Goal: Task Accomplishment & Management: Complete application form

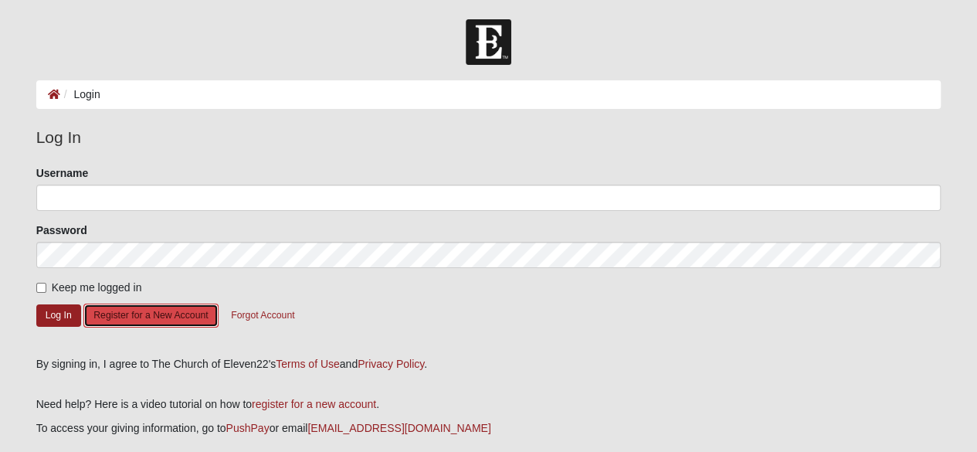
click at [178, 317] on button "Register for a New Account" at bounding box center [150, 316] width 134 height 24
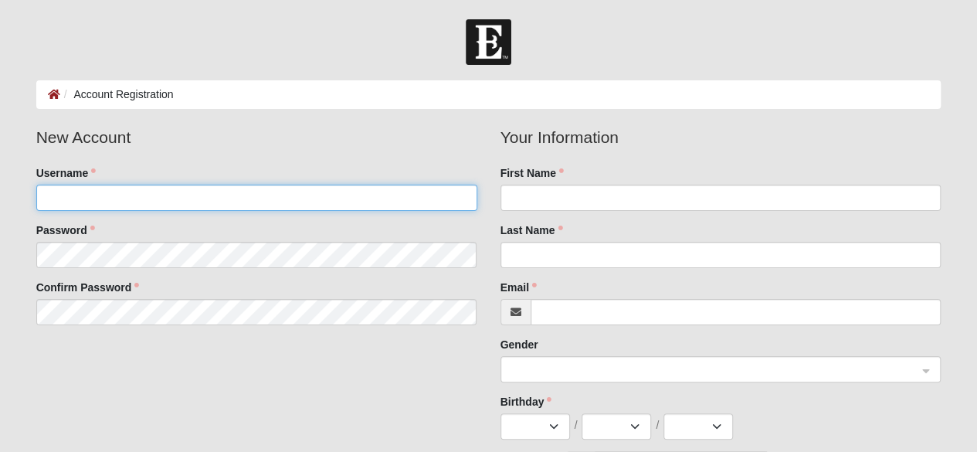
click at [273, 199] on input "Username" at bounding box center [256, 198] width 441 height 26
type input "droberts1173"
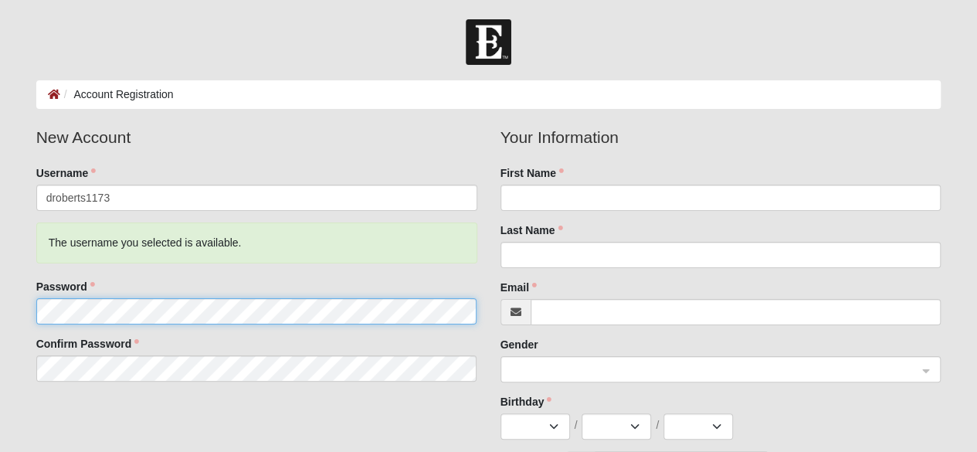
click at [237, 252] on fieldset "New Account Username droberts1173 The username you selected is available. Passw…" at bounding box center [257, 259] width 464 height 268
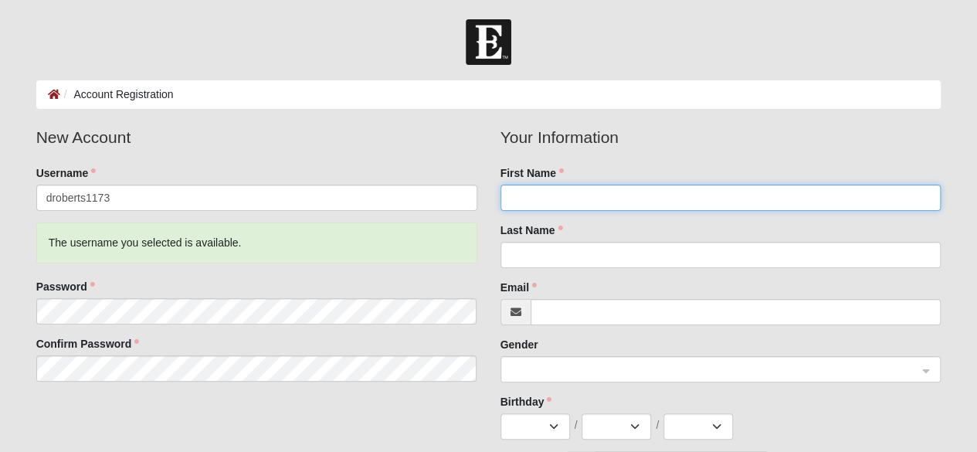
click at [591, 195] on input "First Name" at bounding box center [721, 198] width 441 height 26
type input "[PERSON_NAME]"
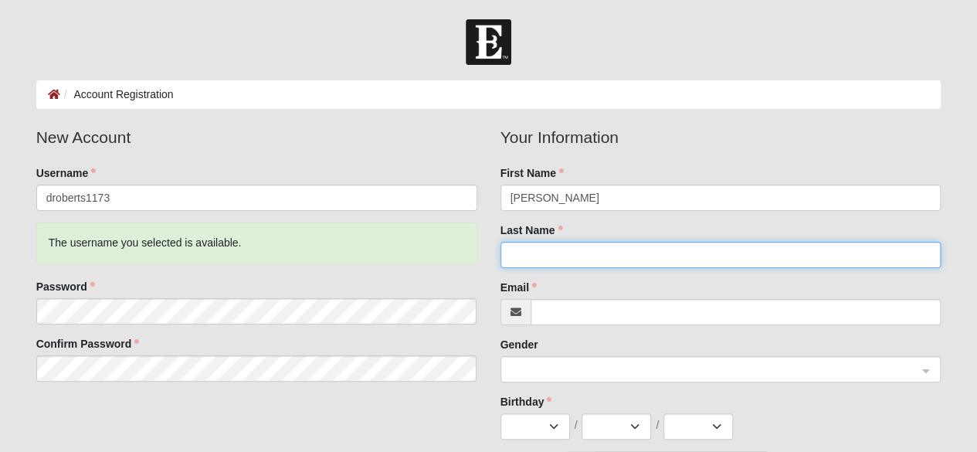
type input "[PERSON_NAME]"
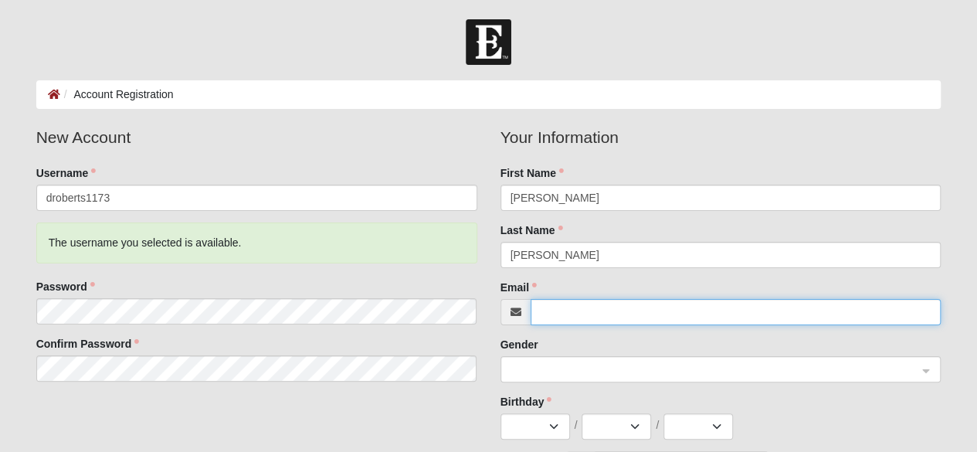
type input "[EMAIL_ADDRESS][DOMAIN_NAME]"
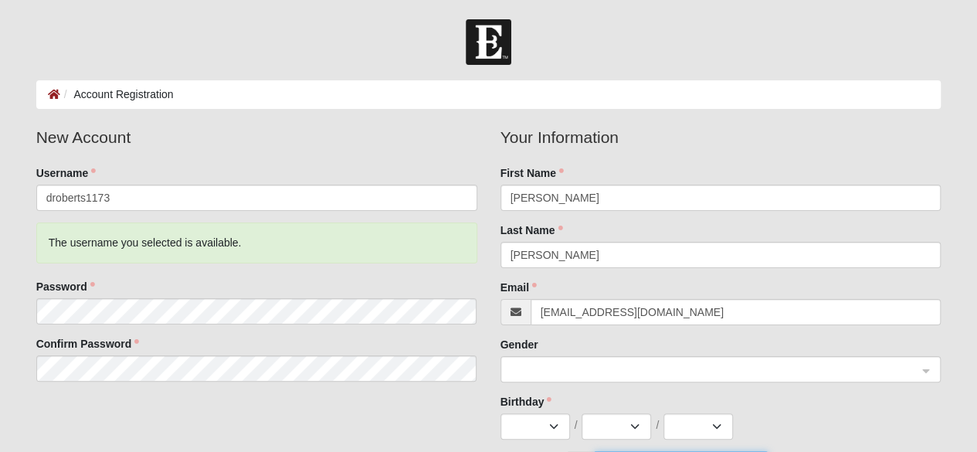
type input "[PHONE_NUMBER]"
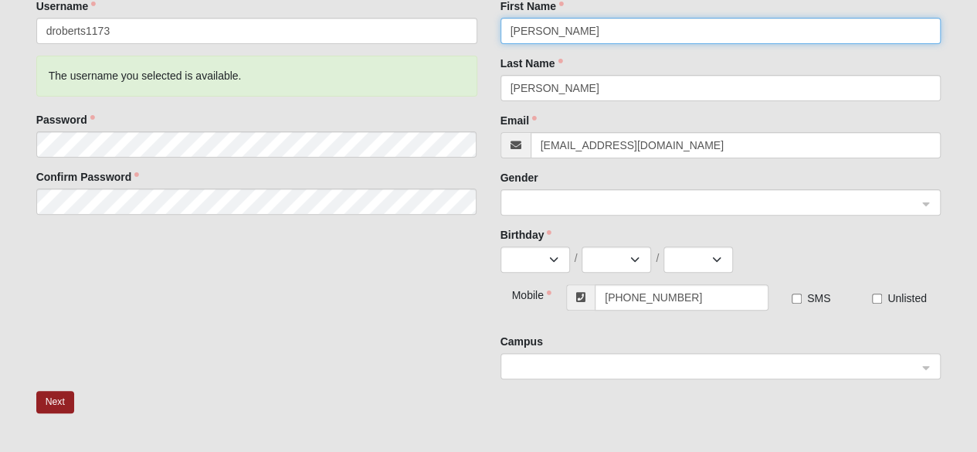
scroll to position [168, 0]
click at [645, 207] on span at bounding box center [714, 201] width 407 height 17
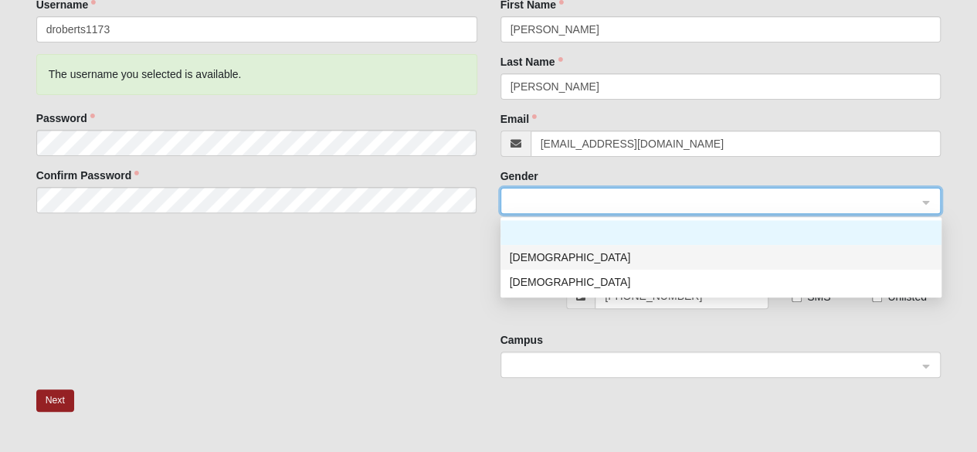
click at [588, 265] on div "[DEMOGRAPHIC_DATA]" at bounding box center [721, 257] width 423 height 17
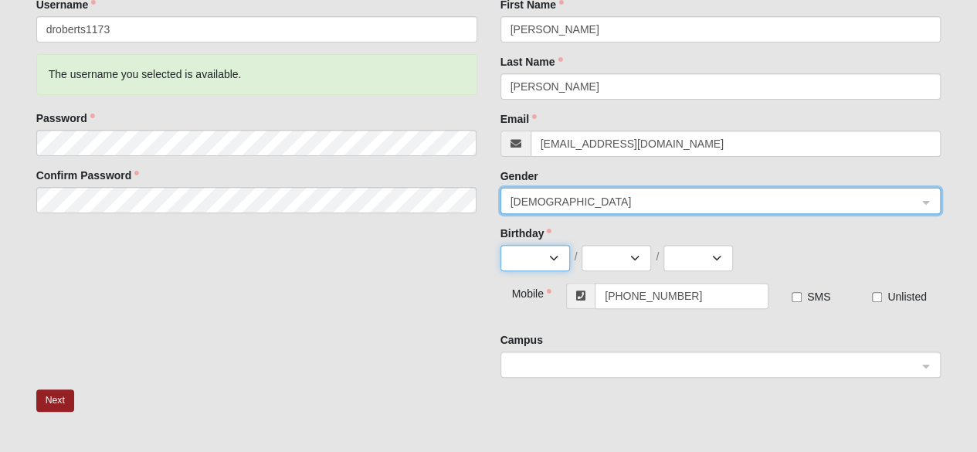
click at [552, 259] on select "Jan Feb Mar Apr May Jun Jul Aug Sep Oct Nov Dec" at bounding box center [536, 258] width 70 height 26
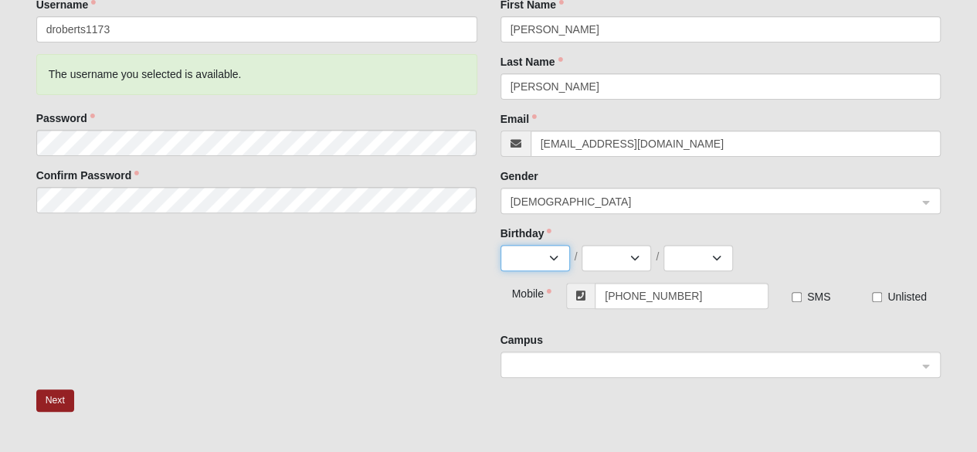
select select "10"
click at [501, 245] on select "Jan Feb Mar Apr May Jun Jul Aug Sep Oct Nov Dec" at bounding box center [536, 258] width 70 height 26
click at [615, 254] on select "1 2 3 4 5 6 7 8 9 10 11 12 13 14 15 16 17 18 19 20 21 22 23 24 25 26 27 28 29 3…" at bounding box center [617, 258] width 70 height 26
select select "7"
click at [582, 245] on select "1 2 3 4 5 6 7 8 9 10 11 12 13 14 15 16 17 18 19 20 21 22 23 24 25 26 27 28 29 3…" at bounding box center [617, 258] width 70 height 26
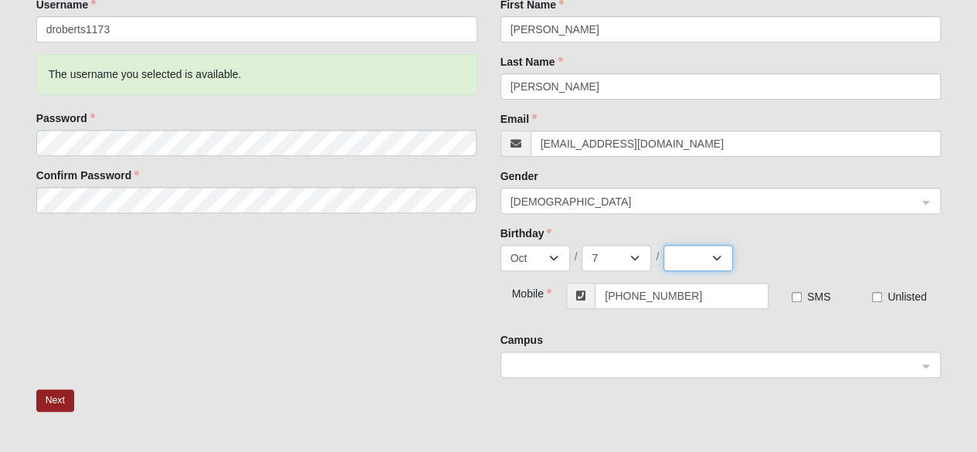
click at [705, 263] on select "2025 2024 2023 2022 2021 2020 2019 2018 2017 2016 2015 2014 2013 2012 2011 2010…" at bounding box center [699, 258] width 70 height 26
select select "1973"
click at [664, 245] on select "2025 2024 2023 2022 2021 2020 2019 2018 2017 2016 2015 2014 2013 2012 2011 2010…" at bounding box center [699, 258] width 70 height 26
click at [795, 297] on input "SMS" at bounding box center [797, 297] width 10 height 10
click at [797, 292] on input "SMS" at bounding box center [797, 297] width 10 height 10
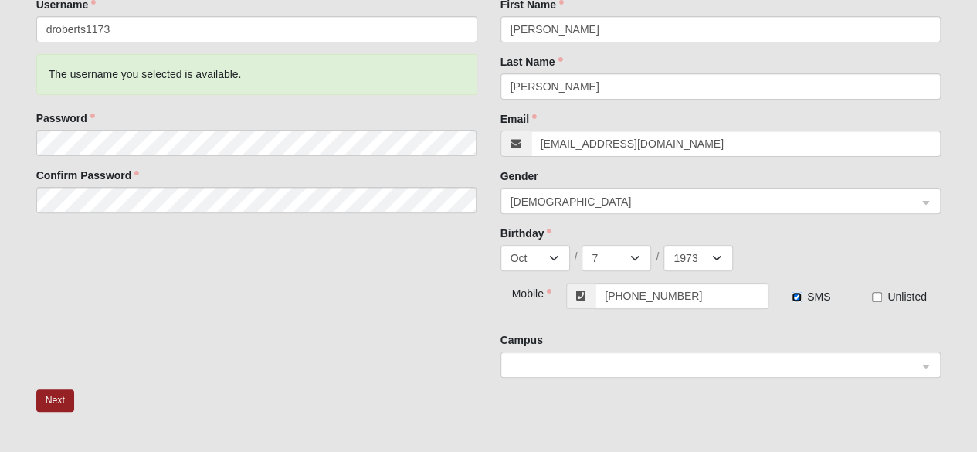
checkbox input "false"
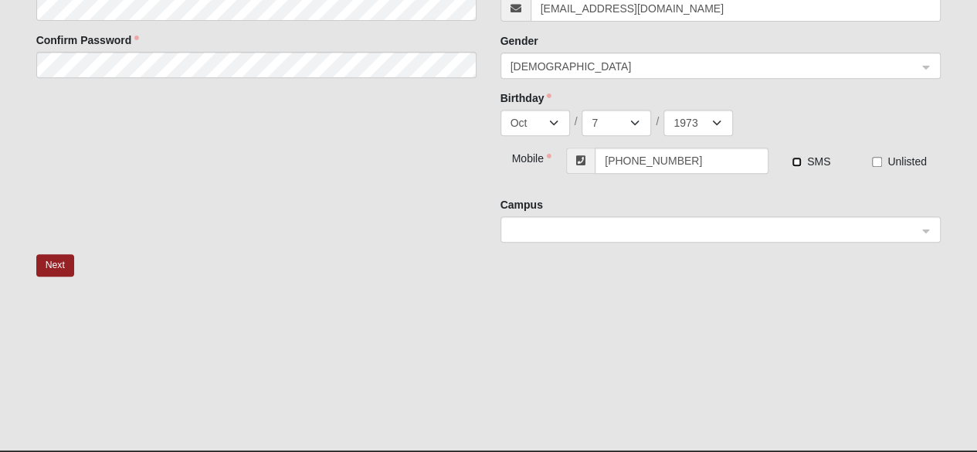
scroll to position [291, 0]
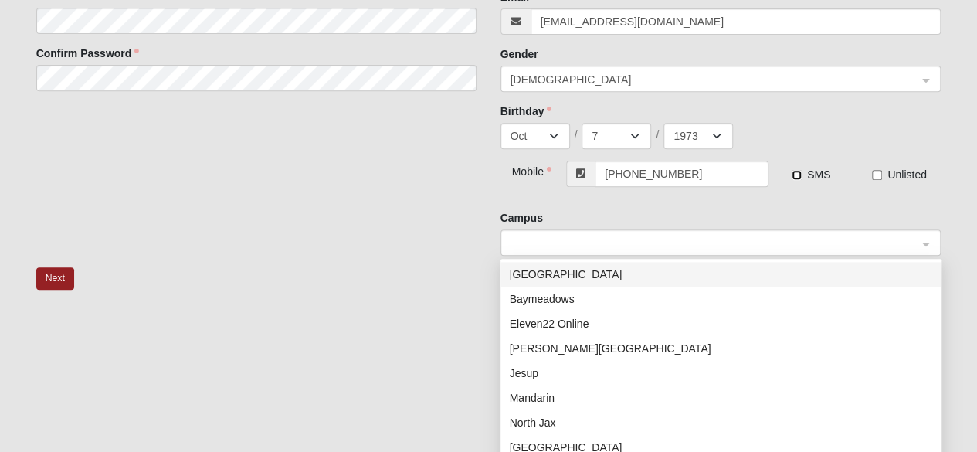
click at [902, 246] on span at bounding box center [714, 243] width 407 height 17
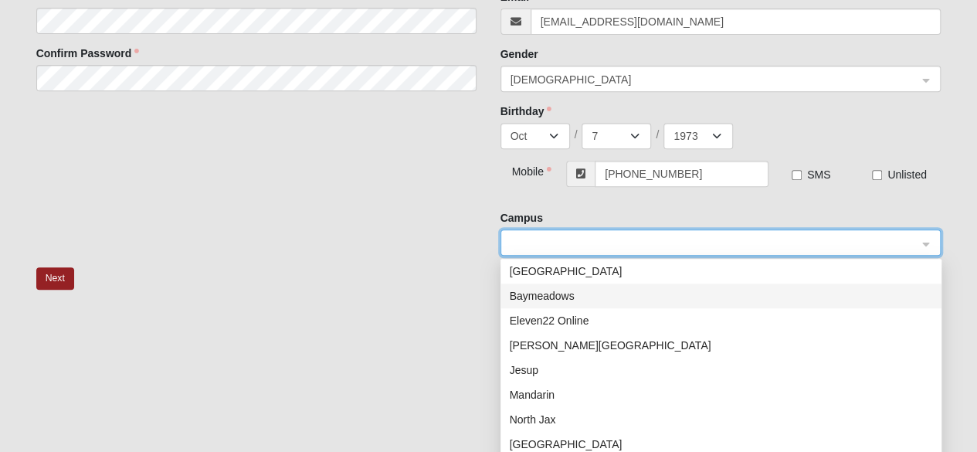
scroll to position [0, 0]
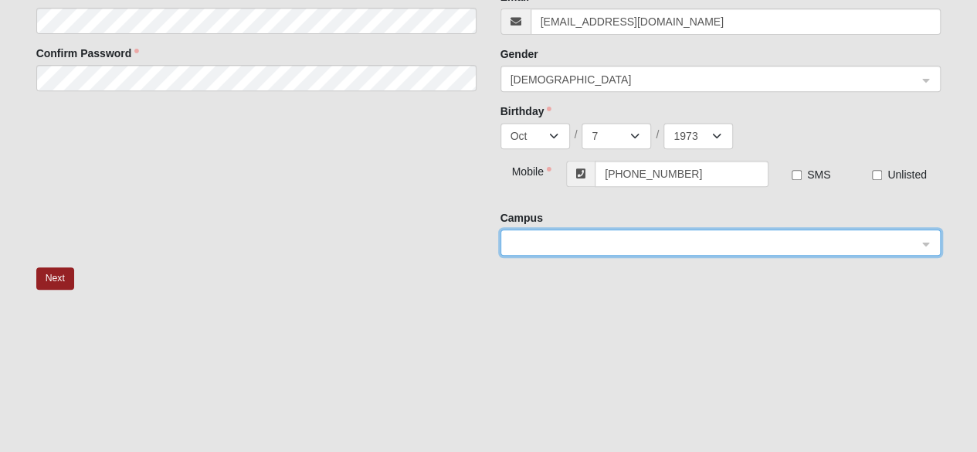
click at [940, 219] on div "Campus 7e0fa47b-d2f3-4d3a-8858-76b1bc95205b 7c23e68f-43d5-4e26-b8ca-3908b92fdcd…" at bounding box center [721, 233] width 441 height 46
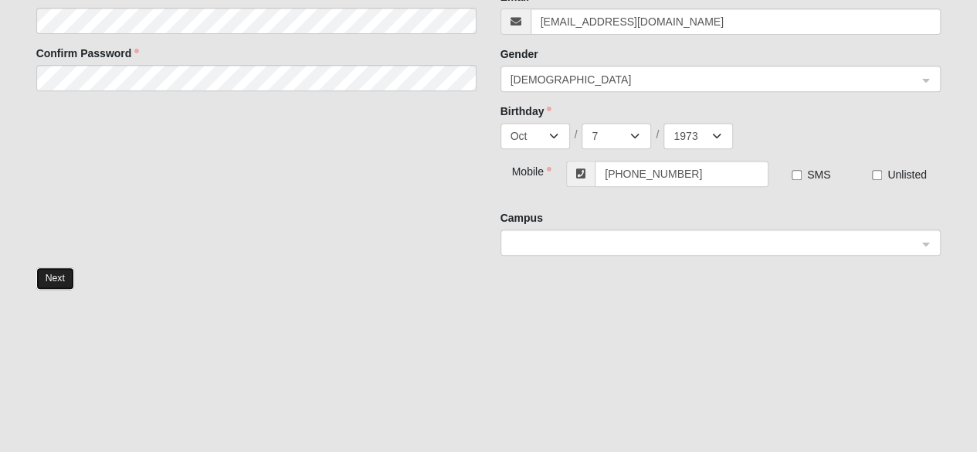
click at [56, 280] on button "Next" at bounding box center [55, 278] width 38 height 22
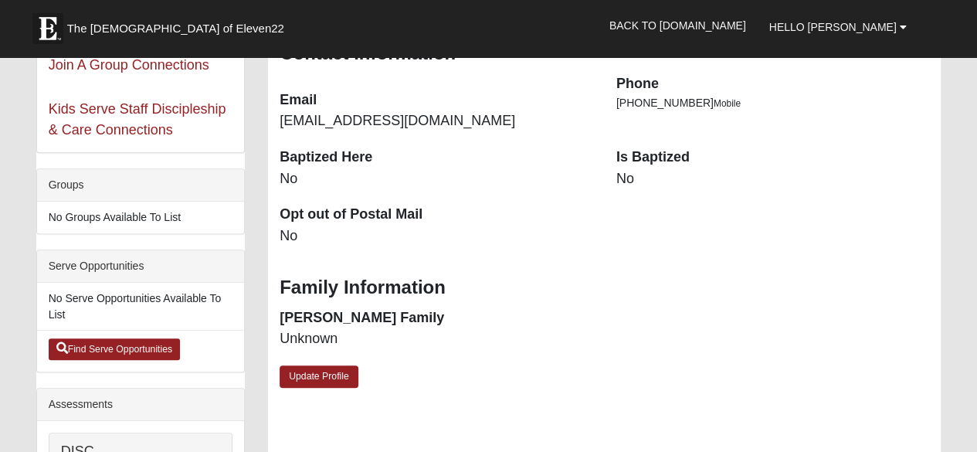
scroll to position [295, 0]
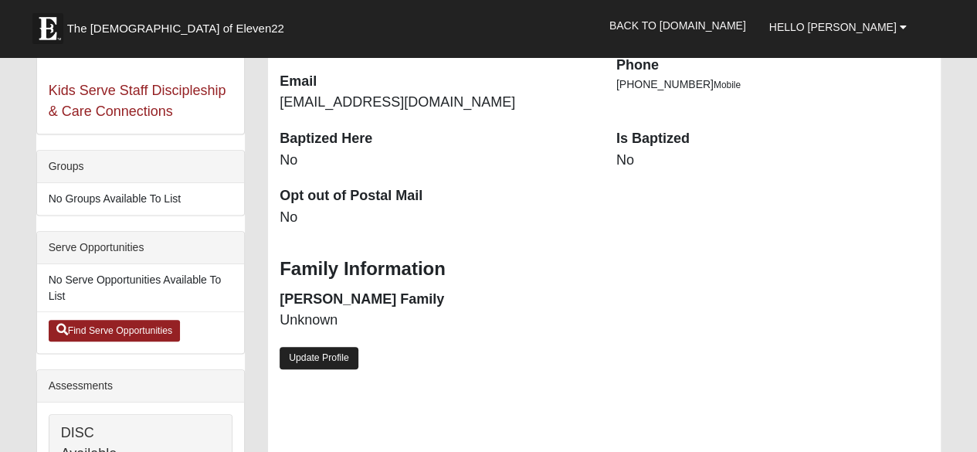
click at [329, 350] on link "Update Profile" at bounding box center [319, 358] width 79 height 22
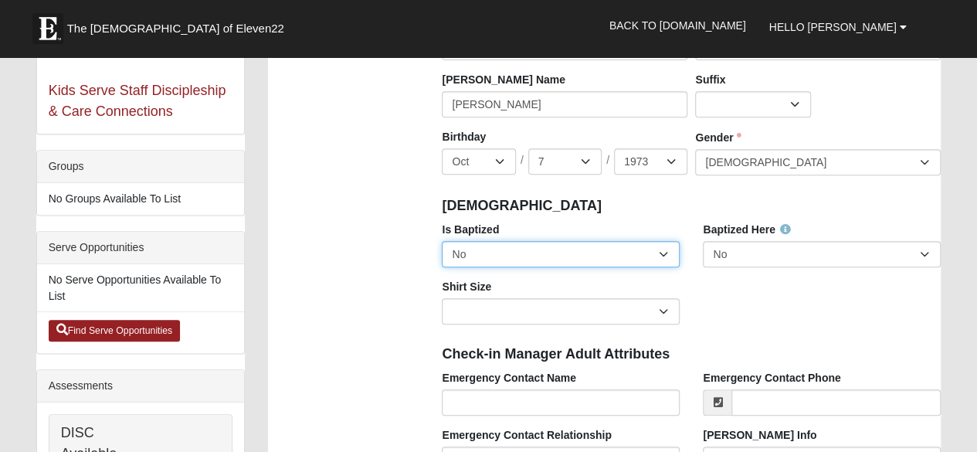
click at [661, 253] on select "No Yes" at bounding box center [561, 254] width 238 height 26
select select "True"
click at [442, 241] on select "No Yes" at bounding box center [561, 254] width 238 height 26
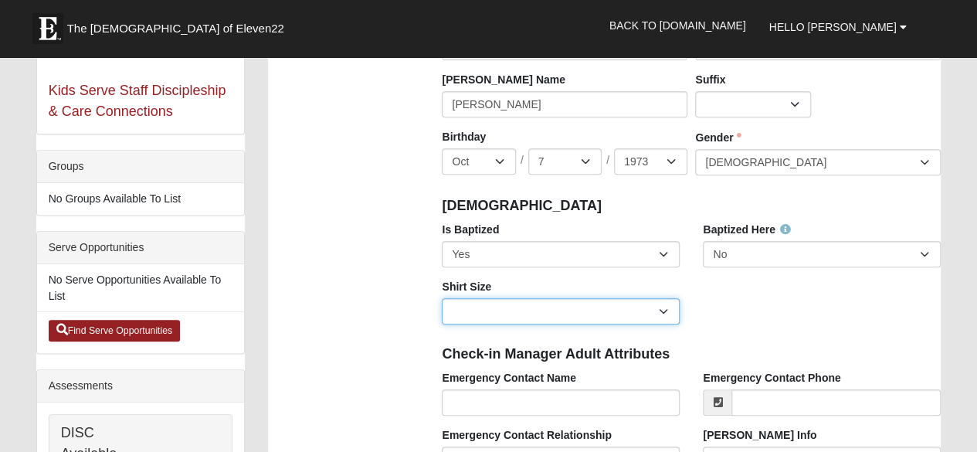
click at [663, 311] on select "Adult Small Adult Medium Adult Large Adult XL Adult XXL Adult 3XL Adult 4XL You…" at bounding box center [561, 311] width 238 height 26
select select "Adult XXL"
click at [442, 298] on select "Adult Small Adult Medium Adult Large Adult XL Adult XXL Adult 3XL Adult 4XL You…" at bounding box center [561, 311] width 238 height 26
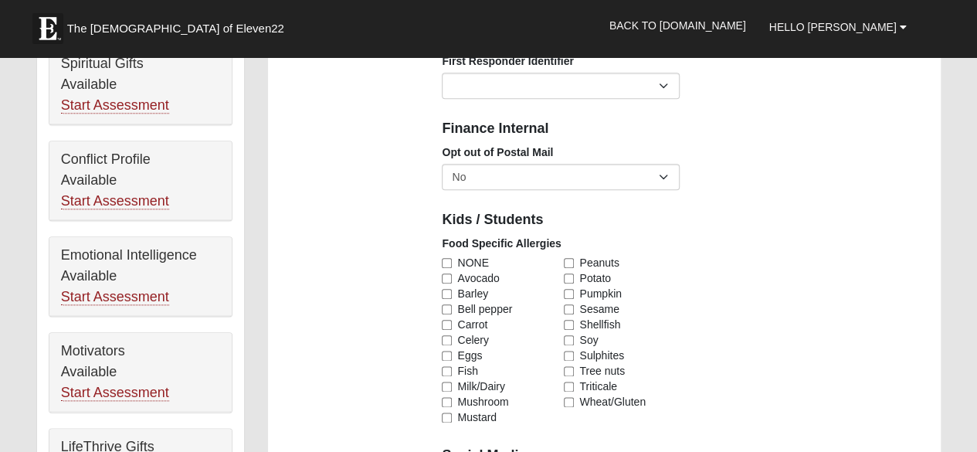
scroll to position [762, 0]
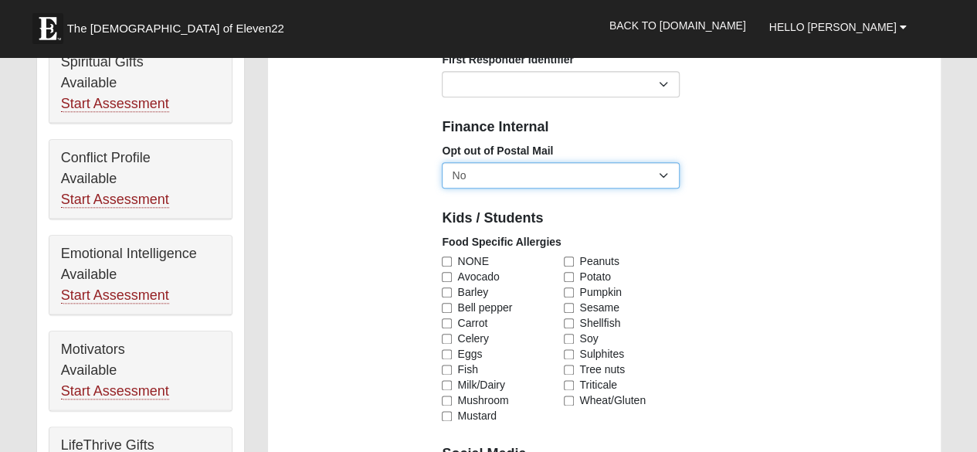
click at [664, 175] on select "No Yes" at bounding box center [561, 175] width 238 height 26
select select "True"
click at [442, 162] on select "No Yes" at bounding box center [561, 175] width 238 height 26
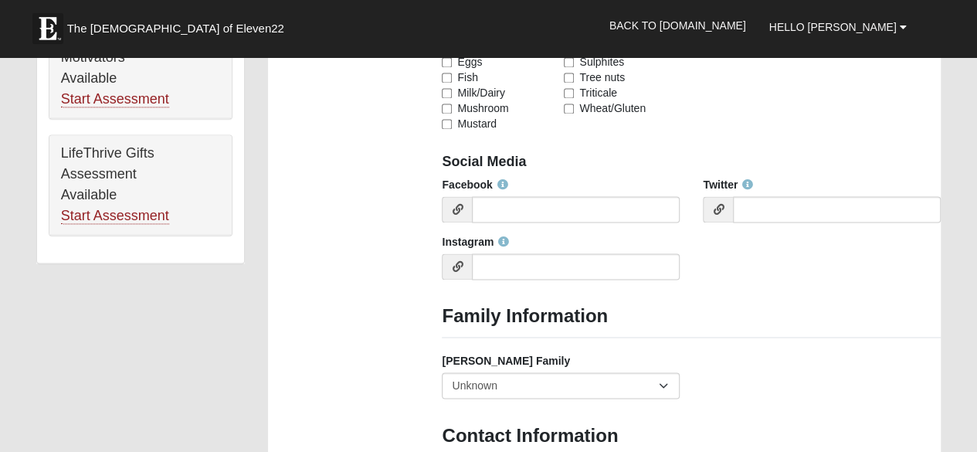
scroll to position [1058, 0]
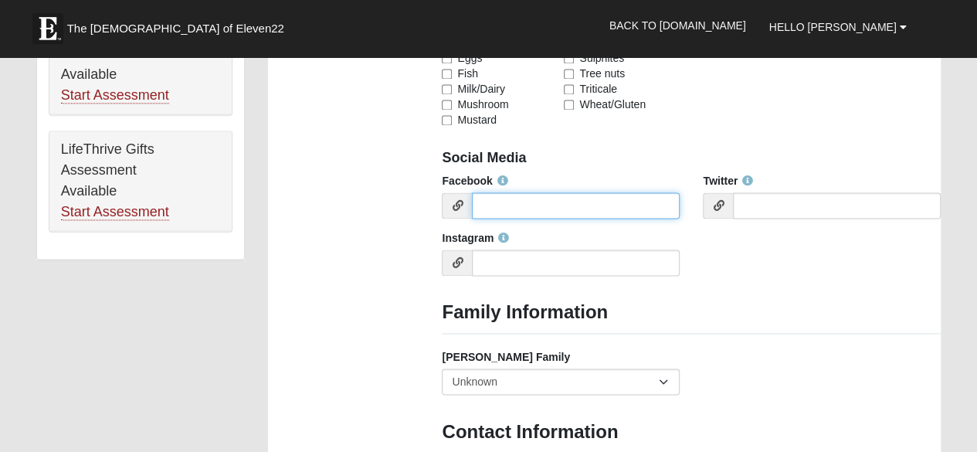
click at [552, 206] on input "Facebook" at bounding box center [576, 205] width 208 height 26
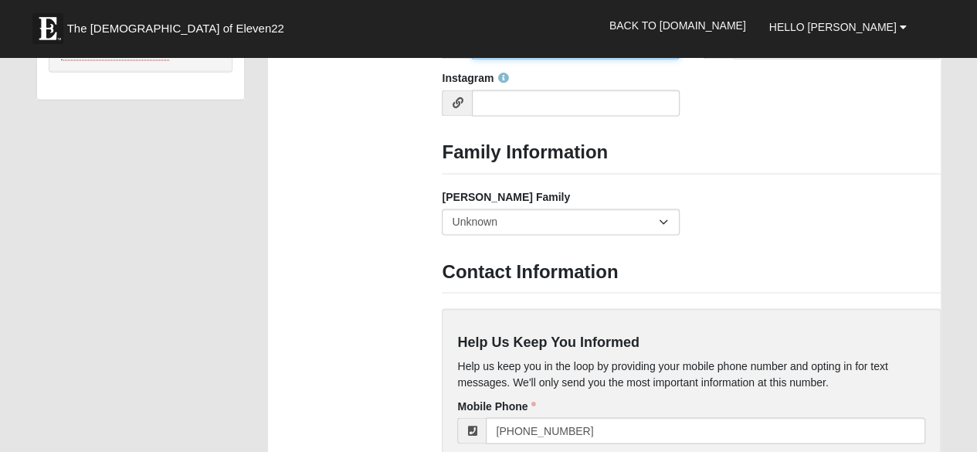
scroll to position [1221, 0]
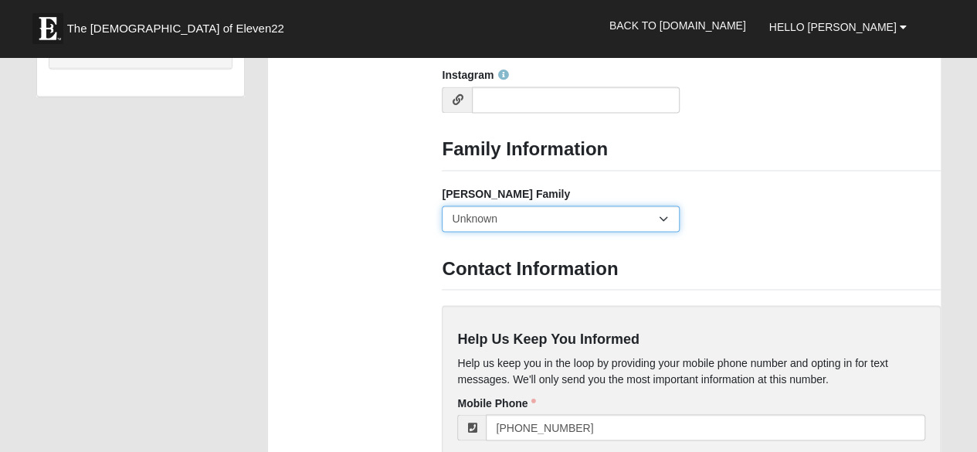
click at [664, 219] on select "Yes, we are a current [PERSON_NAME] family No, we are a former [PERSON_NAME] fa…" at bounding box center [561, 219] width 238 height 26
select select "2891"
click at [442, 206] on select "Yes, we are a current [PERSON_NAME] family No, we are a former [PERSON_NAME] fa…" at bounding box center [561, 219] width 238 height 26
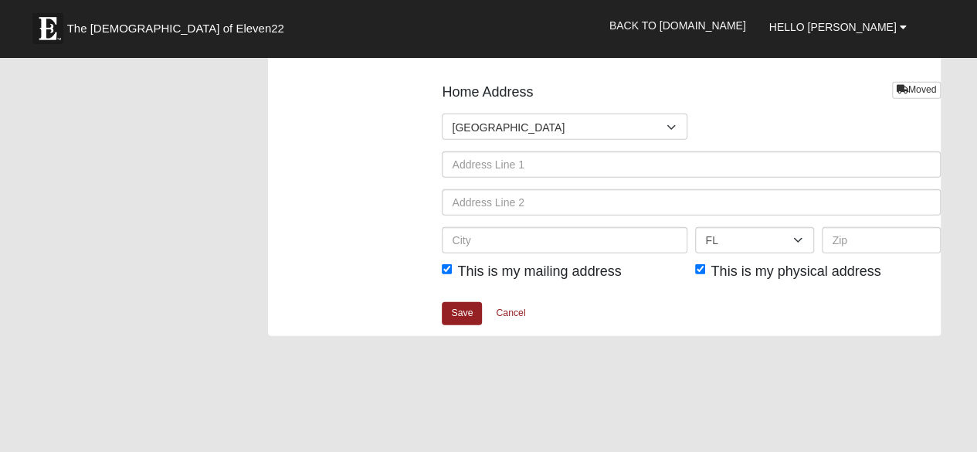
scroll to position [1924, 0]
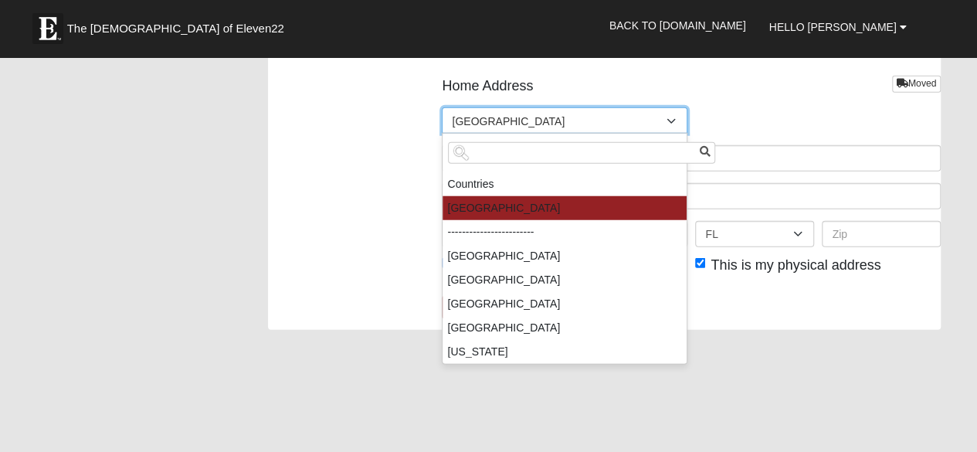
click at [664, 116] on div at bounding box center [673, 121] width 28 height 26
click at [607, 206] on li "[GEOGRAPHIC_DATA]" at bounding box center [565, 208] width 244 height 24
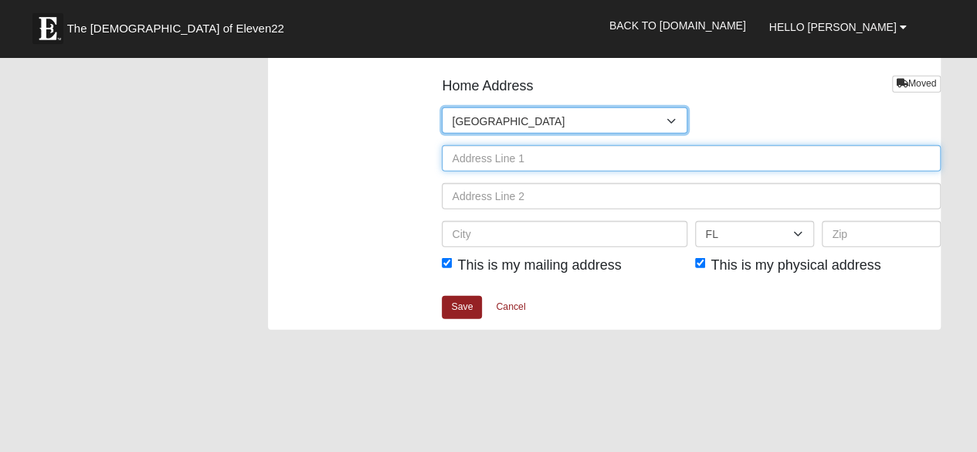
click at [596, 161] on input "text" at bounding box center [691, 158] width 499 height 26
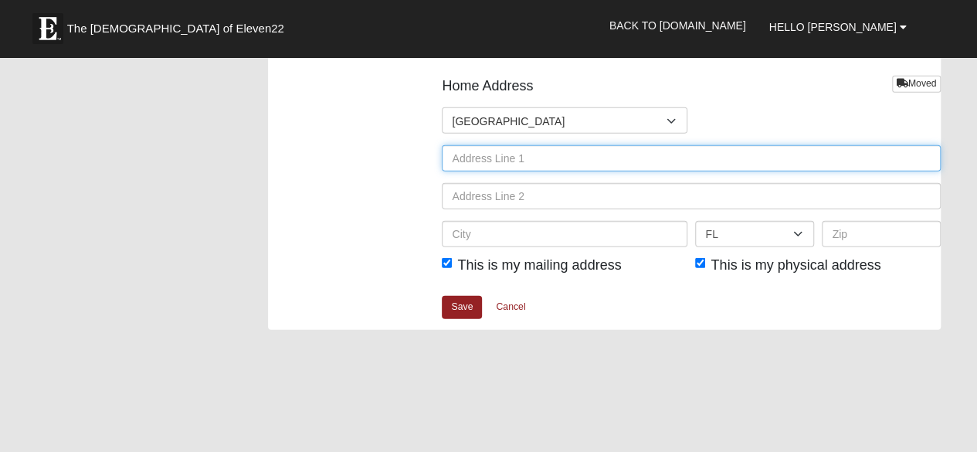
type input "[STREET_ADDRESS]"
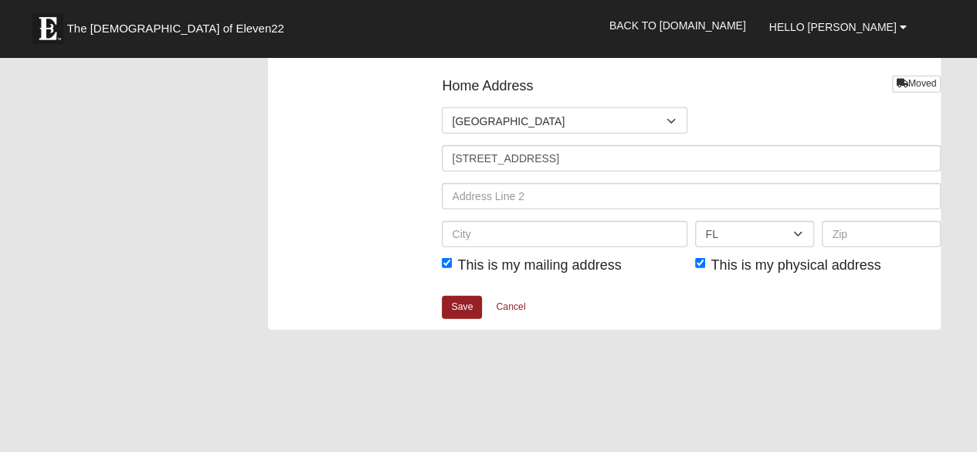
type input "[PERSON_NAME] [PERSON_NAME]"
type input "9045562854"
type input "Agawam"
select select "MA"
type input "01001"
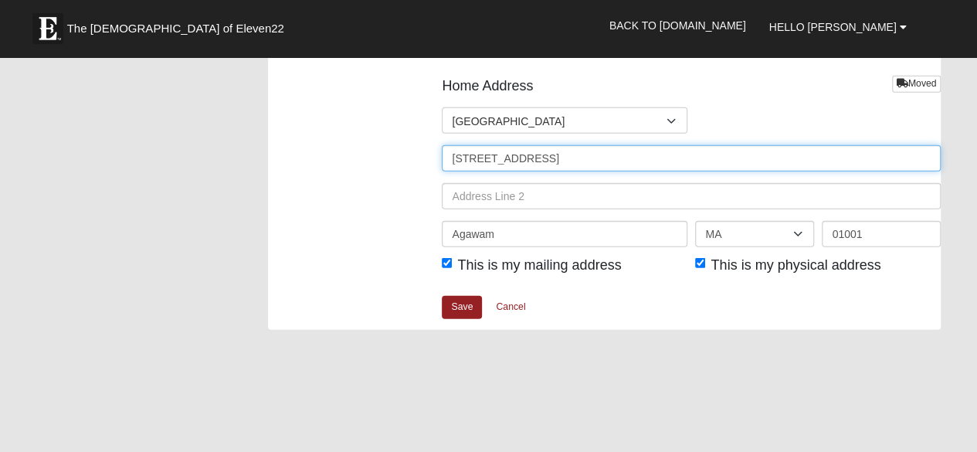
type input "[PHONE_NUMBER]"
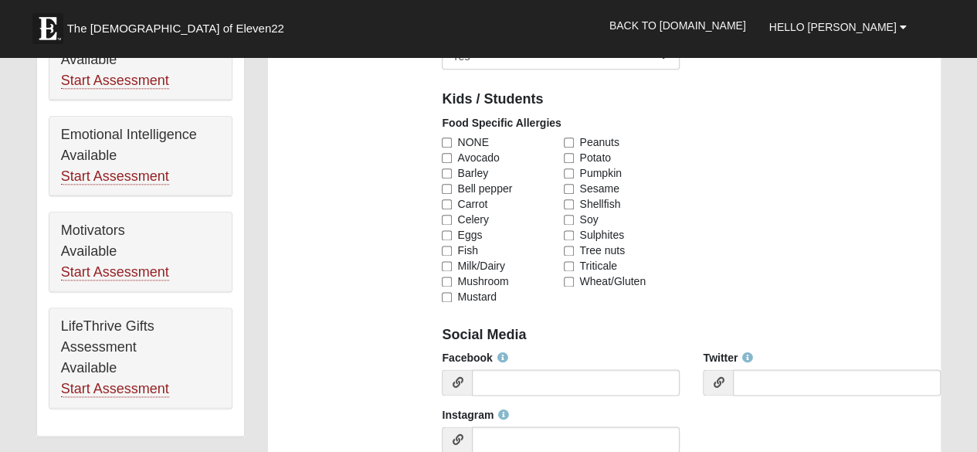
scroll to position [878, 0]
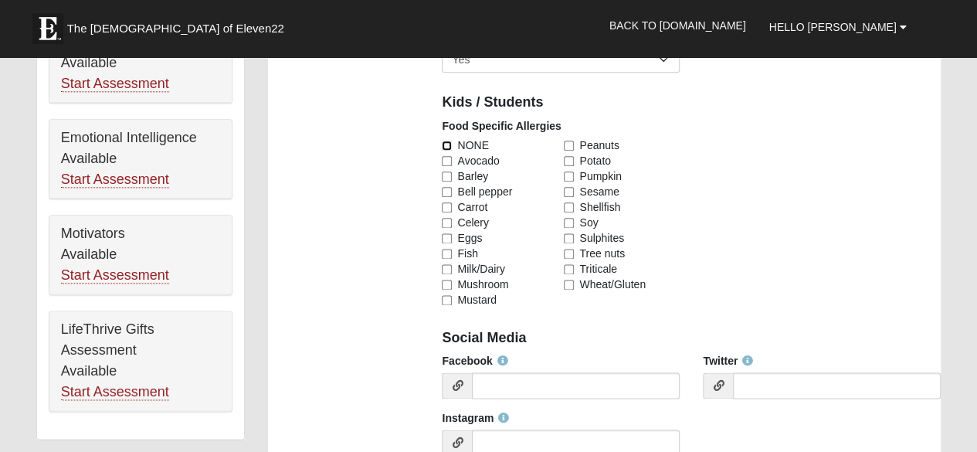
click at [447, 143] on input "NONE" at bounding box center [447, 146] width 10 height 10
checkbox input "true"
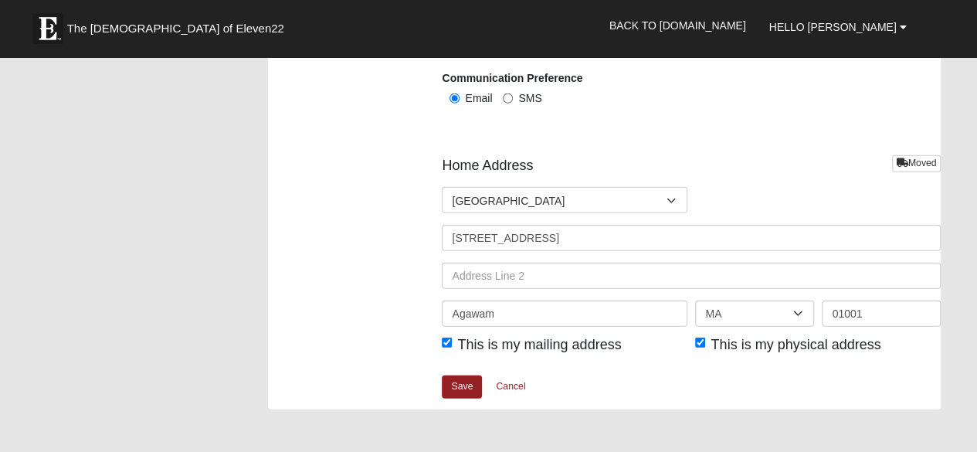
scroll to position [1855, 0]
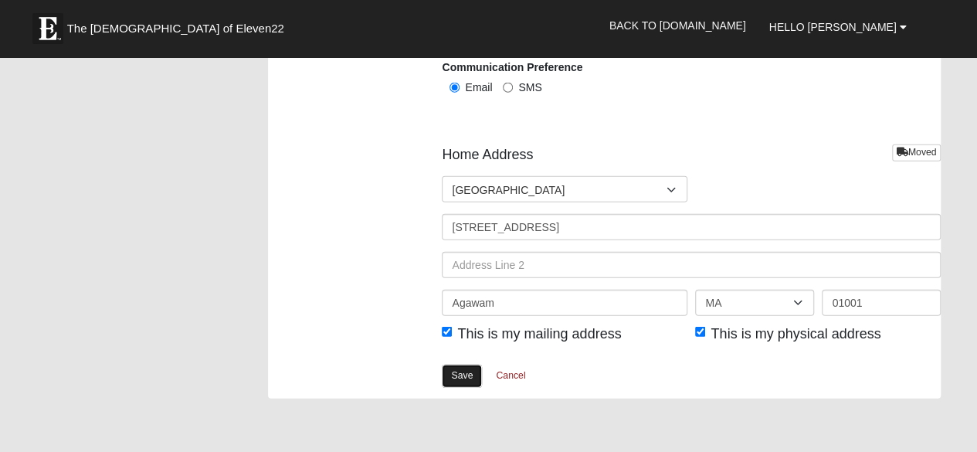
click at [457, 370] on link "Save" at bounding box center [462, 376] width 40 height 22
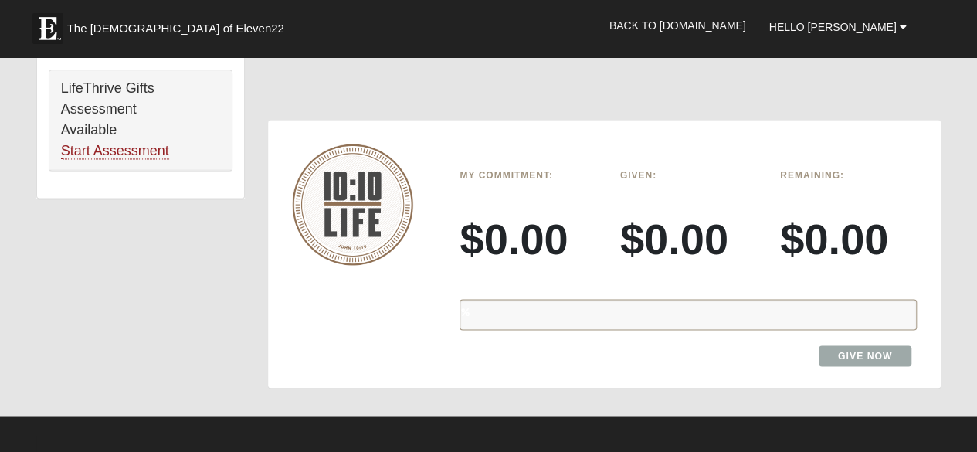
scroll to position [1116, 0]
